Goal: Find contact information: Find contact information

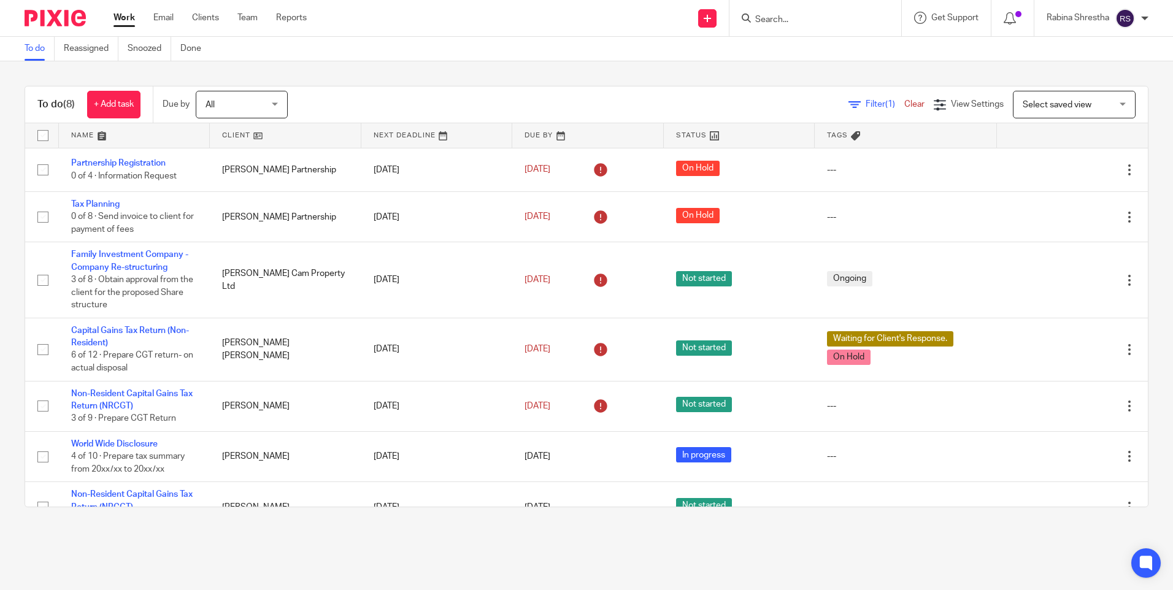
click at [778, 17] on input "Search" at bounding box center [809, 20] width 110 height 11
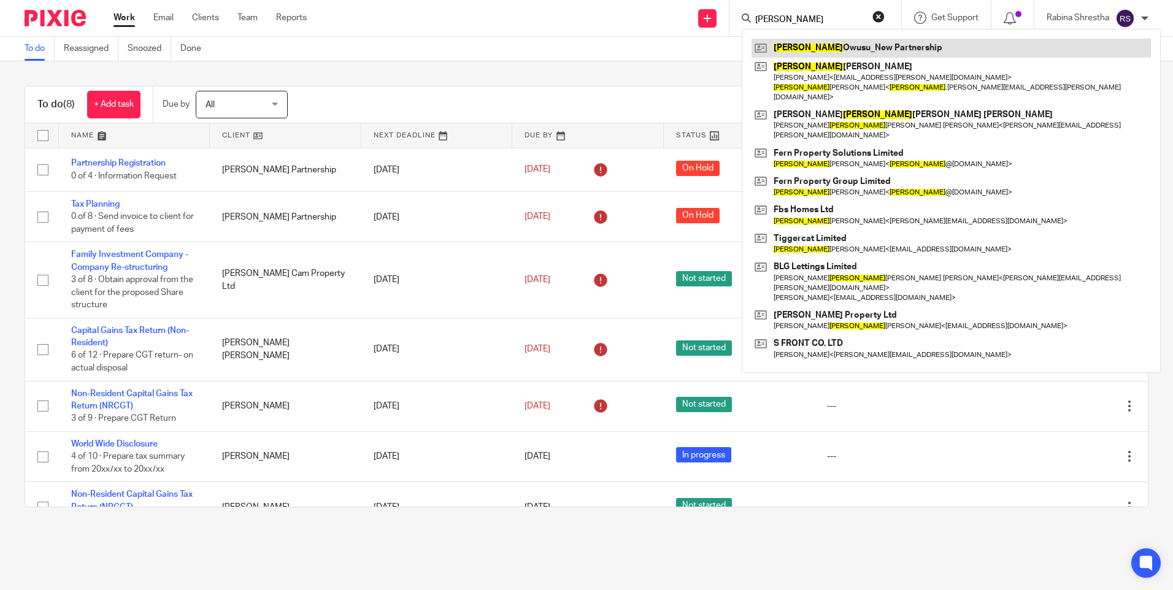
type input "[PERSON_NAME]"
click at [827, 45] on link at bounding box center [952, 48] width 400 height 18
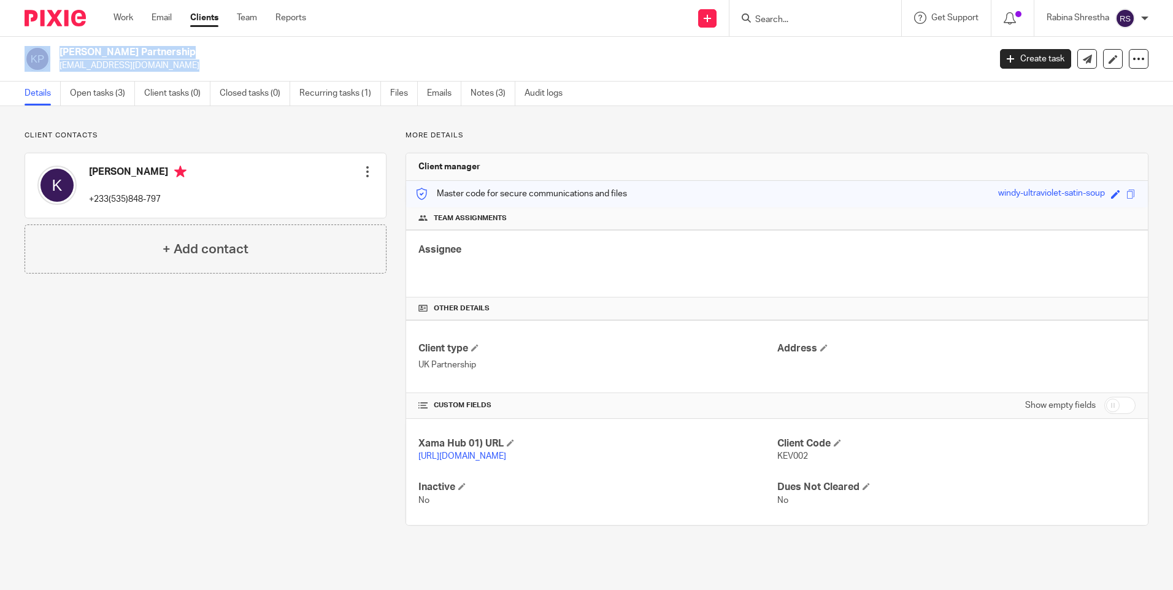
drag, startPoint x: 172, startPoint y: 64, endPoint x: 114, endPoint y: 64, distance: 58.9
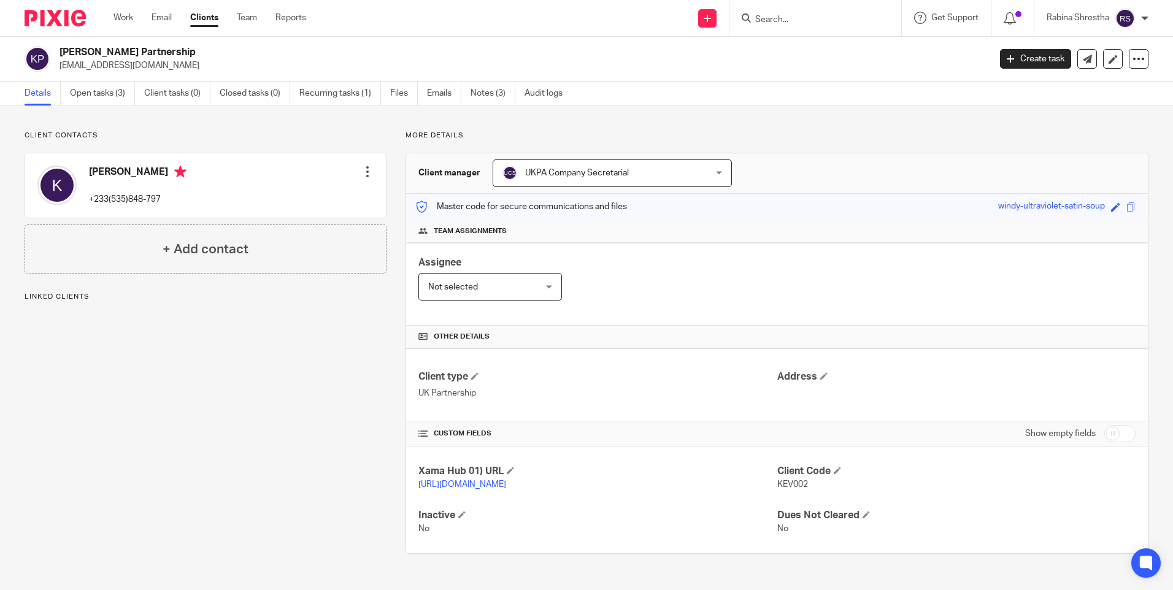
click at [166, 310] on div "Client contacts Kevin +233(535)848-797 Edit contact Create client from contact …" at bounding box center [196, 342] width 381 height 423
drag, startPoint x: 166, startPoint y: 193, endPoint x: 88, endPoint y: 193, distance: 78.6
click at [88, 193] on div "Kevin +233(535)848-797 Edit contact Create client from contact Export data Dele…" at bounding box center [205, 185] width 361 height 64
copy p "+233(535)848-797"
click at [139, 436] on div "Client contacts Kevin +233(535)848-797 Edit contact Create client from contact …" at bounding box center [196, 342] width 381 height 423
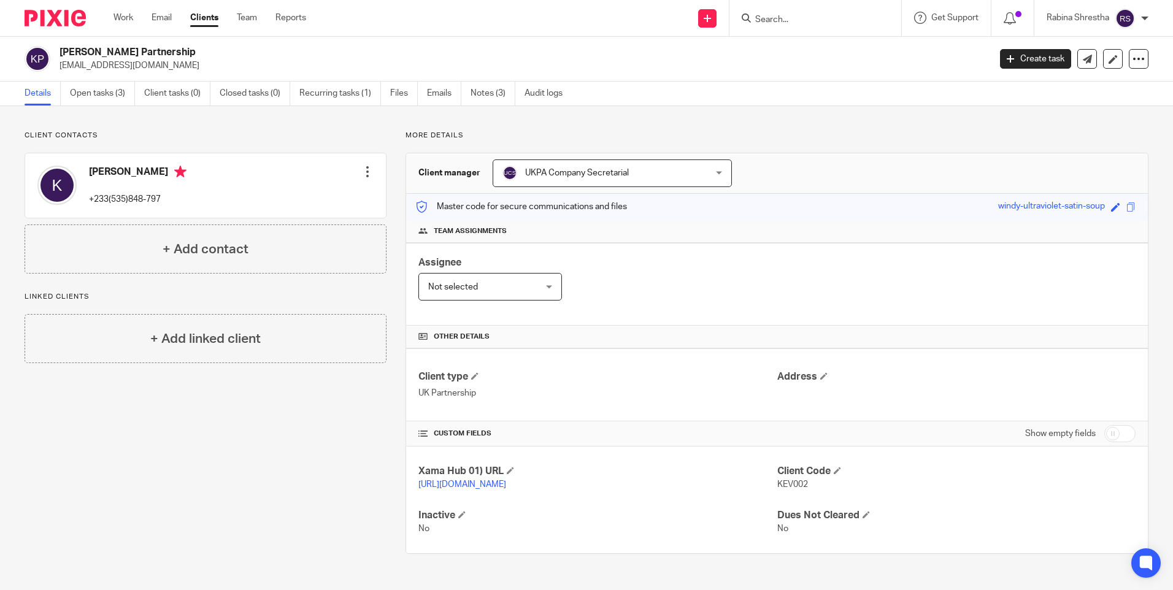
click at [820, 10] on form at bounding box center [819, 17] width 131 height 15
click at [819, 15] on input "Search" at bounding box center [809, 20] width 110 height 11
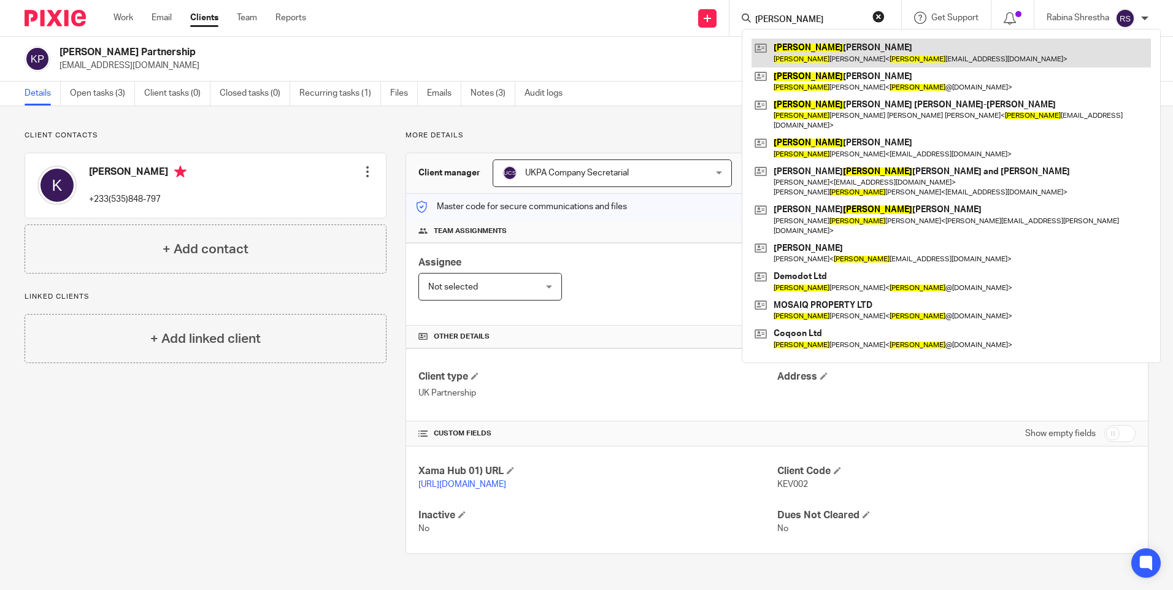
type input "Ian"
click at [865, 54] on link at bounding box center [952, 53] width 400 height 28
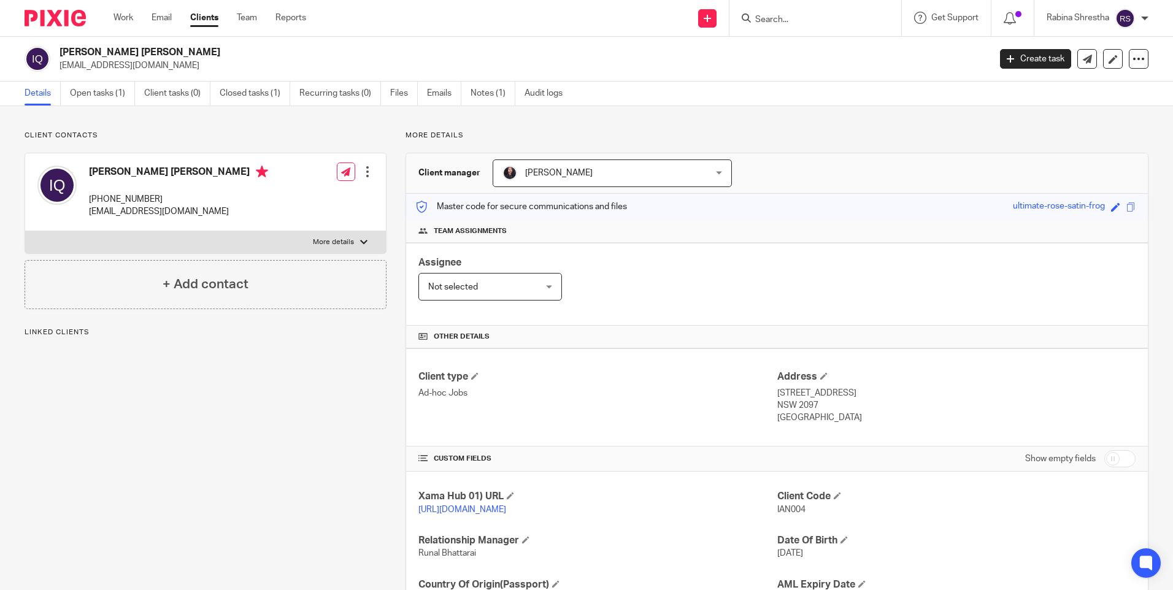
scroll to position [61, 0]
